Goal: Complete application form

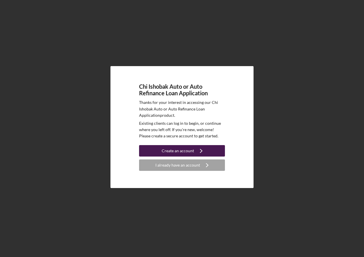
click at [176, 154] on div "Create an account" at bounding box center [178, 150] width 32 height 11
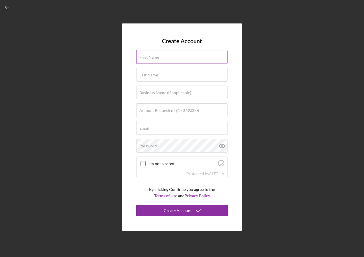
click at [162, 57] on input "First Name" at bounding box center [181, 57] width 91 height 14
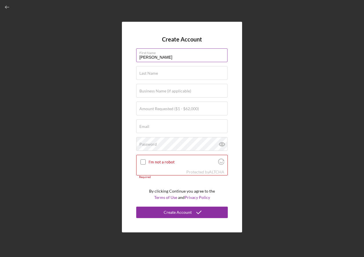
type input "[PERSON_NAME]"
type input "[PERSON_NAME] III"
type input "$15,000"
type input "j"
type input "r"
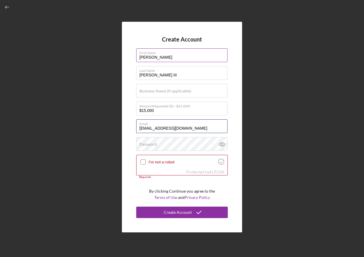
type input "[EMAIL_ADDRESS][DOMAIN_NAME]"
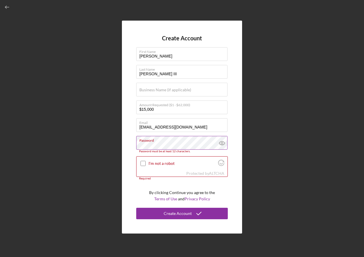
click at [223, 148] on icon at bounding box center [222, 143] width 14 height 14
click at [155, 161] on label "I'm not a robot" at bounding box center [183, 163] width 68 height 5
click at [146, 161] on input "I'm not a robot" at bounding box center [143, 163] width 5 height 5
checkbox input "true"
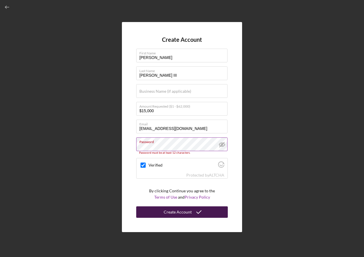
click at [196, 215] on icon "submit" at bounding box center [199, 212] width 14 height 14
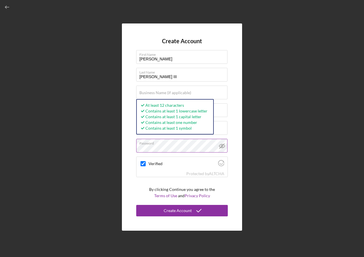
click at [136, 205] on button "Create Account" at bounding box center [182, 210] width 92 height 11
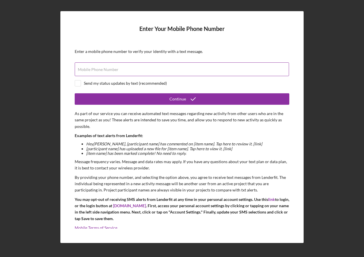
click at [196, 71] on input "Mobile Phone Number" at bounding box center [182, 69] width 214 height 14
click at [122, 72] on input "Mobile Phone Number" at bounding box center [182, 69] width 214 height 14
type input "[PHONE_NUMBER]"
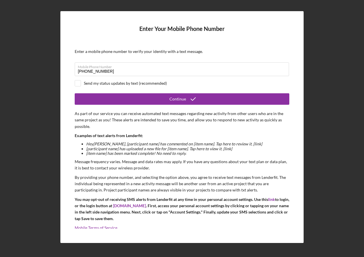
click at [129, 82] on div "Send my status updates by text (recommended)" at bounding box center [125, 83] width 83 height 5
checkbox input "true"
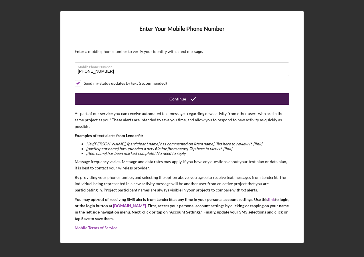
scroll to position [5, 0]
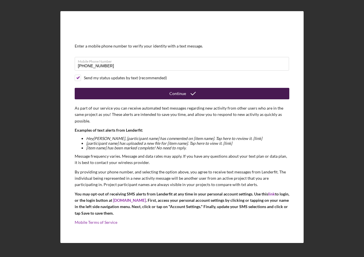
click at [123, 95] on button "Continue" at bounding box center [182, 93] width 215 height 11
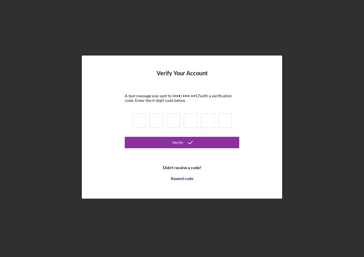
click at [139, 126] on input at bounding box center [139, 120] width 14 height 14
type input "3"
type input "2"
type input "5"
type input "3"
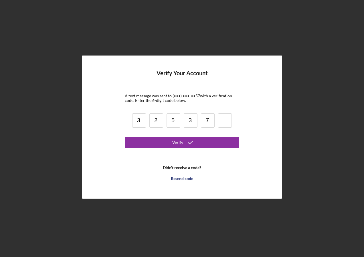
type input "7"
type input "2"
click at [173, 135] on form "Verify Your Account A text message was sent to (•••) •••-•• 57 with a verificat…" at bounding box center [182, 127] width 115 height 114
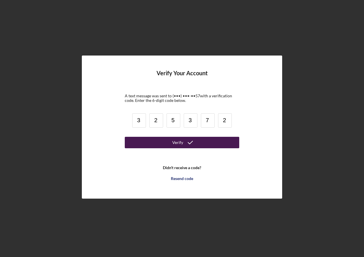
click at [181, 142] on div "Verify" at bounding box center [177, 142] width 11 height 11
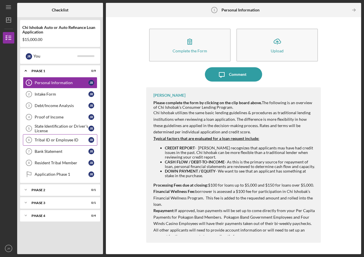
click at [81, 141] on div "Tribal ID or Employee ID" at bounding box center [62, 140] width 54 height 5
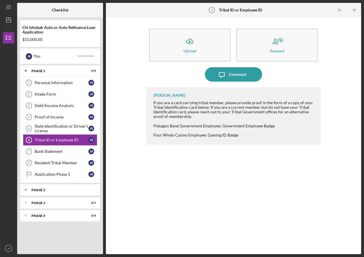
click at [78, 186] on div "Icon/Expander Phase 2 0 / 1" at bounding box center [60, 189] width 80 height 11
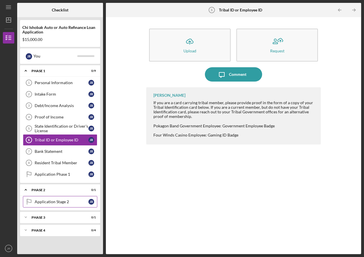
click at [75, 204] on div "Application Stage 2" at bounding box center [62, 202] width 54 height 5
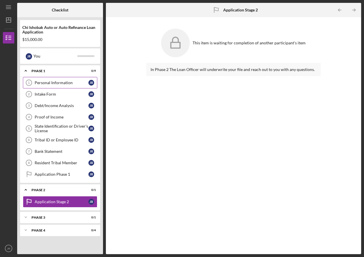
click at [65, 84] on div "Personal Information" at bounding box center [62, 82] width 54 height 5
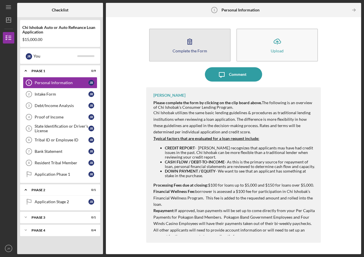
click at [177, 58] on button "Complete the Form Form" at bounding box center [190, 45] width 82 height 33
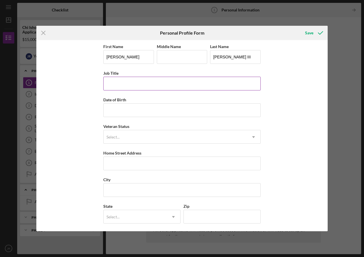
click at [132, 87] on input "Job Title" at bounding box center [182, 84] width 158 height 14
type input "Cook 2"
type input "[DATE]"
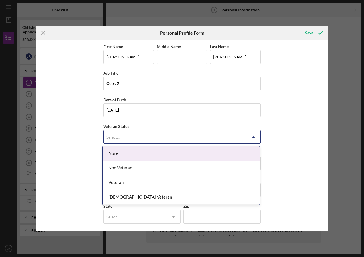
click at [144, 137] on div "Select..." at bounding box center [175, 137] width 143 height 13
click at [136, 153] on div "None" at bounding box center [181, 153] width 157 height 15
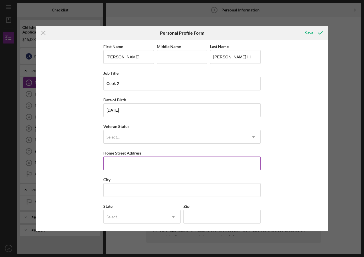
click at [133, 160] on input "Home Street Address" at bounding box center [182, 164] width 158 height 14
type input "9132 N 375W"
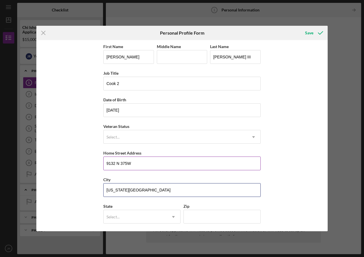
type input "[US_STATE][GEOGRAPHIC_DATA]"
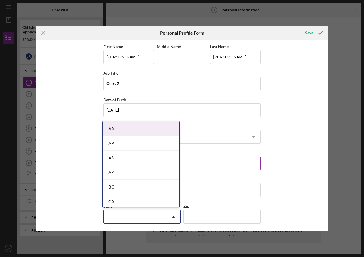
type input "IN"
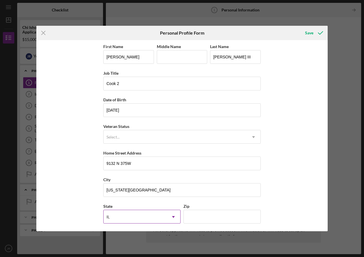
click at [158, 214] on div "IL" at bounding box center [135, 216] width 63 height 13
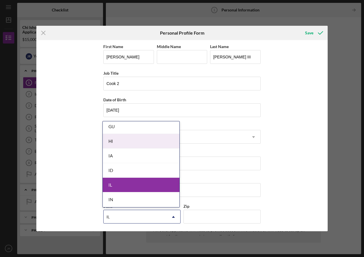
scroll to position [315, 0]
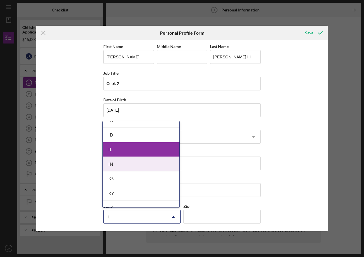
click at [121, 163] on div "IN" at bounding box center [141, 164] width 77 height 15
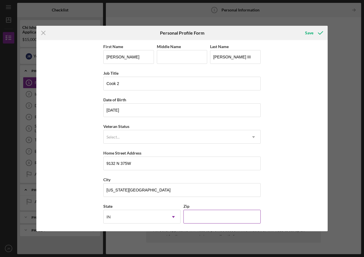
click at [212, 219] on input "Zip" at bounding box center [222, 217] width 77 height 14
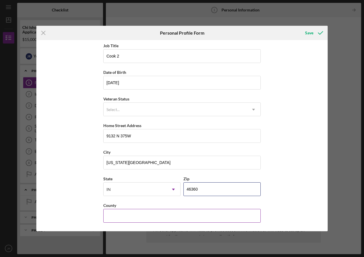
type input "46360"
click at [189, 212] on input "County" at bounding box center [182, 216] width 158 height 14
type input "[PERSON_NAME]"
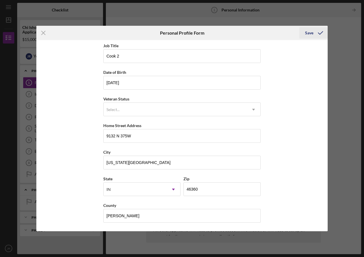
click at [312, 32] on div "Save" at bounding box center [309, 32] width 8 height 11
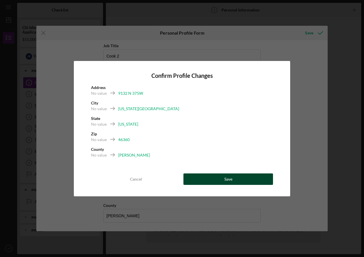
click at [240, 179] on button "Save" at bounding box center [229, 179] width 90 height 11
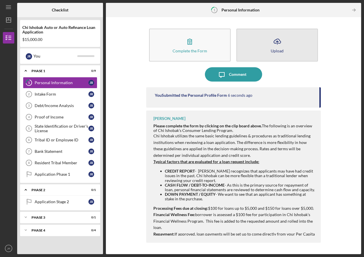
click at [283, 52] on div "Upload" at bounding box center [277, 51] width 13 height 4
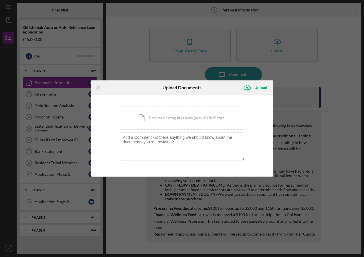
click at [265, 133] on div "You're uploading documents related to Personal Information . Icon/Document Brow…" at bounding box center [182, 136] width 182 height 82
click at [328, 68] on div "Icon/Menu Close Upload Documents Icon/Upload Upload You're uploading documents …" at bounding box center [182, 128] width 364 height 257
click at [95, 86] on icon "Icon/Menu Close" at bounding box center [98, 87] width 14 height 14
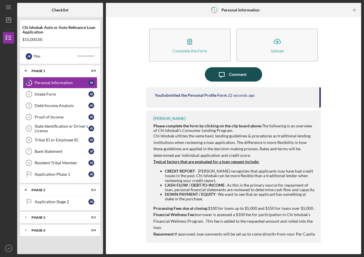
click at [240, 73] on div "Comment" at bounding box center [237, 74] width 17 height 14
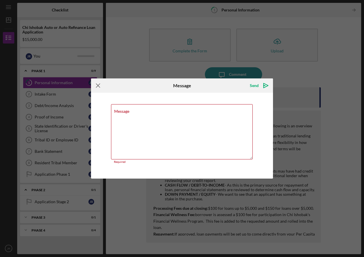
click at [95, 88] on icon "Icon/Menu Close" at bounding box center [98, 85] width 14 height 14
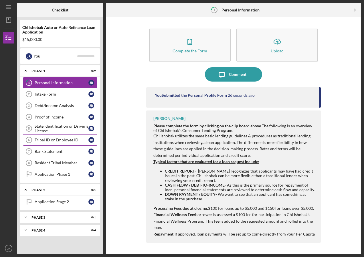
click at [77, 143] on link "Tribal ID or Employee ID 6 Tribal ID or Employee ID J R" at bounding box center [60, 139] width 74 height 11
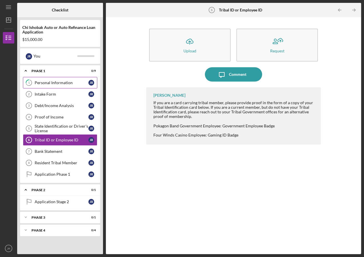
click at [57, 81] on div "Personal Information" at bounding box center [62, 82] width 54 height 5
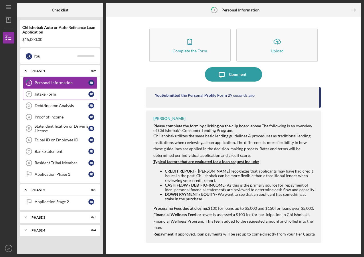
click at [67, 92] on div "Intake Form" at bounding box center [62, 94] width 54 height 5
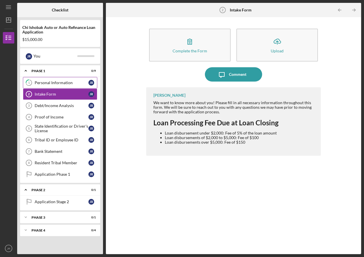
click at [64, 87] on link "1 Personal Information J R" at bounding box center [60, 82] width 74 height 11
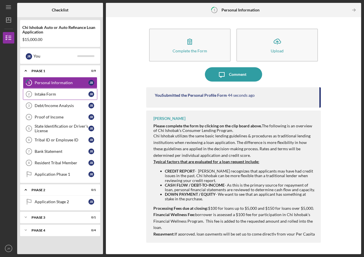
click at [69, 97] on link "Intake Form 2 Intake Form J R" at bounding box center [60, 93] width 74 height 11
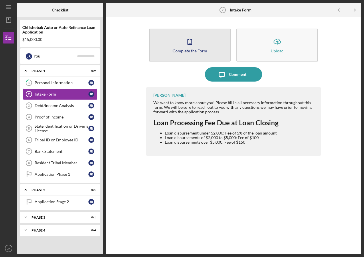
click at [180, 41] on button "Complete the Form Form" at bounding box center [190, 45] width 82 height 33
click at [181, 46] on button "Complete the Form Form" at bounding box center [190, 45] width 82 height 33
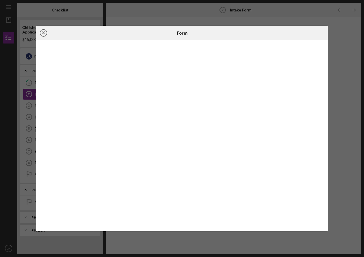
click at [47, 34] on circle at bounding box center [43, 32] width 7 height 7
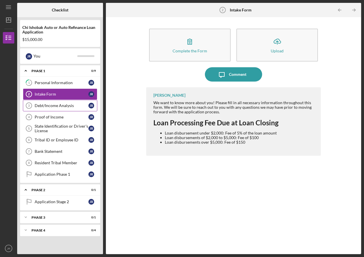
click at [62, 101] on link "Debt/Income Analysis 3 Debt/Income Analysis J R" at bounding box center [60, 105] width 74 height 11
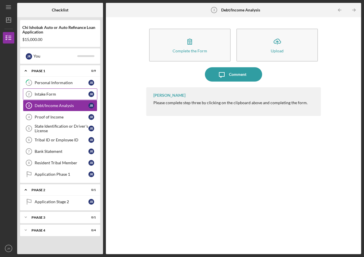
click at [65, 89] on link "Intake Form 2 Intake Form J R" at bounding box center [60, 93] width 74 height 11
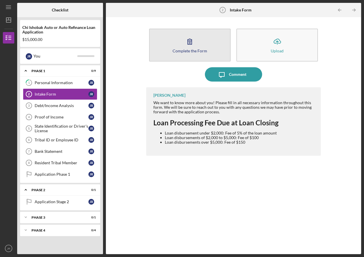
click at [182, 50] on div "Complete the Form" at bounding box center [190, 51] width 35 height 4
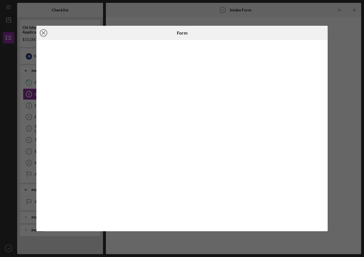
click at [44, 33] on icon "Icon/Close" at bounding box center [43, 33] width 14 height 14
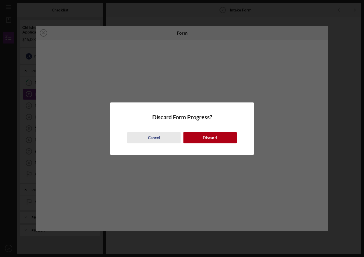
click at [156, 137] on div "Cancel" at bounding box center [154, 137] width 12 height 11
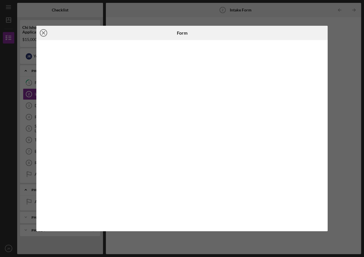
click at [41, 36] on icon "Icon/Close" at bounding box center [43, 33] width 14 height 14
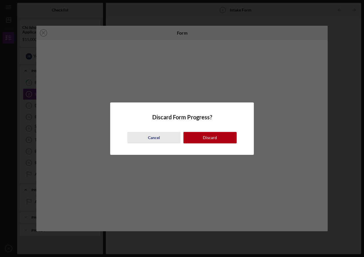
click at [162, 138] on button "Cancel" at bounding box center [153, 137] width 53 height 11
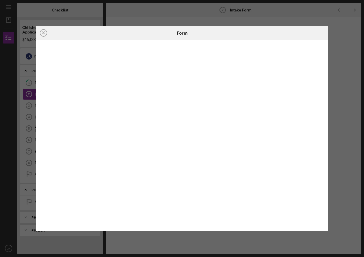
click at [336, 136] on div "Icon/Close Form" at bounding box center [182, 128] width 364 height 257
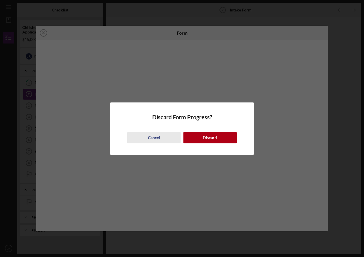
click at [155, 142] on div "Cancel" at bounding box center [154, 137] width 12 height 11
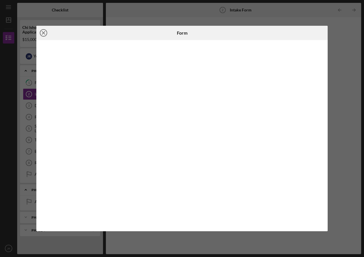
click at [42, 34] on icon "Icon/Close" at bounding box center [43, 33] width 14 height 14
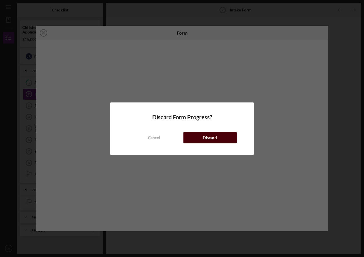
click at [218, 139] on button "Discard" at bounding box center [210, 137] width 53 height 11
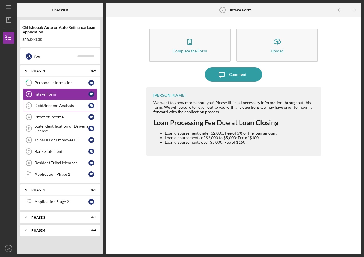
click at [46, 104] on div "Debt/Income Analysis" at bounding box center [62, 105] width 54 height 5
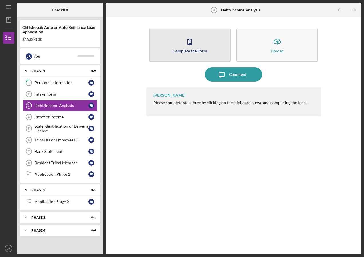
click at [199, 52] on div "Complete the Form" at bounding box center [190, 51] width 35 height 4
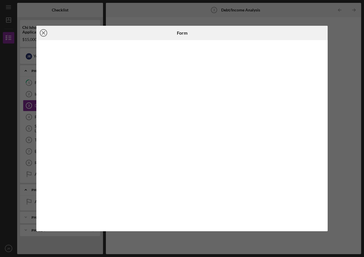
click at [38, 30] on icon "Icon/Close" at bounding box center [43, 33] width 14 height 14
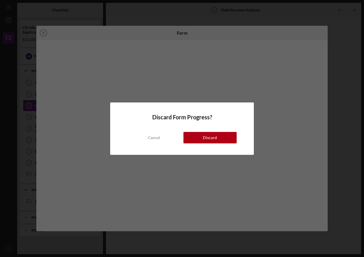
click at [199, 139] on button "Discard" at bounding box center [210, 137] width 53 height 11
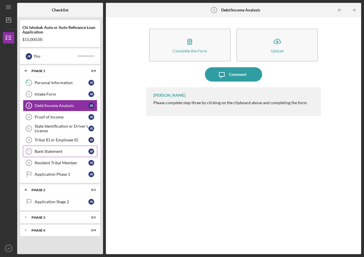
click at [54, 158] on link "Resident Tribal Member 8 Resident Tribal Member J R" at bounding box center [60, 162] width 74 height 11
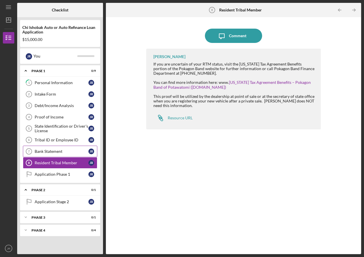
click at [59, 148] on link "Bank Statement 7 Bank Statement J R" at bounding box center [60, 151] width 74 height 11
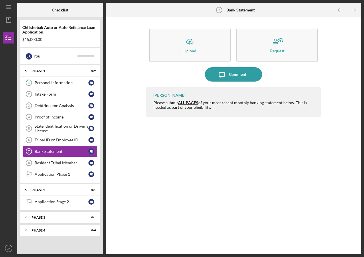
click at [58, 125] on div "State Identification or Driver's License" at bounding box center [62, 128] width 54 height 9
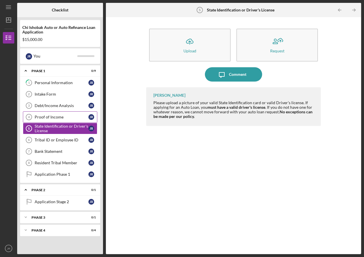
click at [45, 118] on div "Proof of Income" at bounding box center [62, 117] width 54 height 5
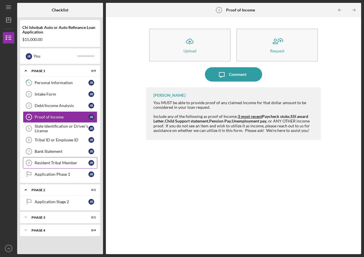
click at [57, 162] on div "Resident Tribal Member" at bounding box center [62, 163] width 54 height 5
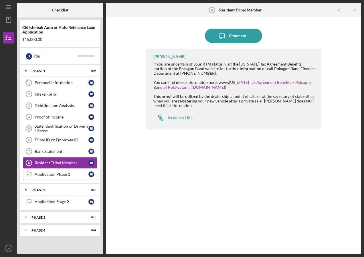
click at [60, 179] on link "Application Phase 1 Application Phase 1 J R" at bounding box center [60, 174] width 74 height 11
